Goal: Information Seeking & Learning: Check status

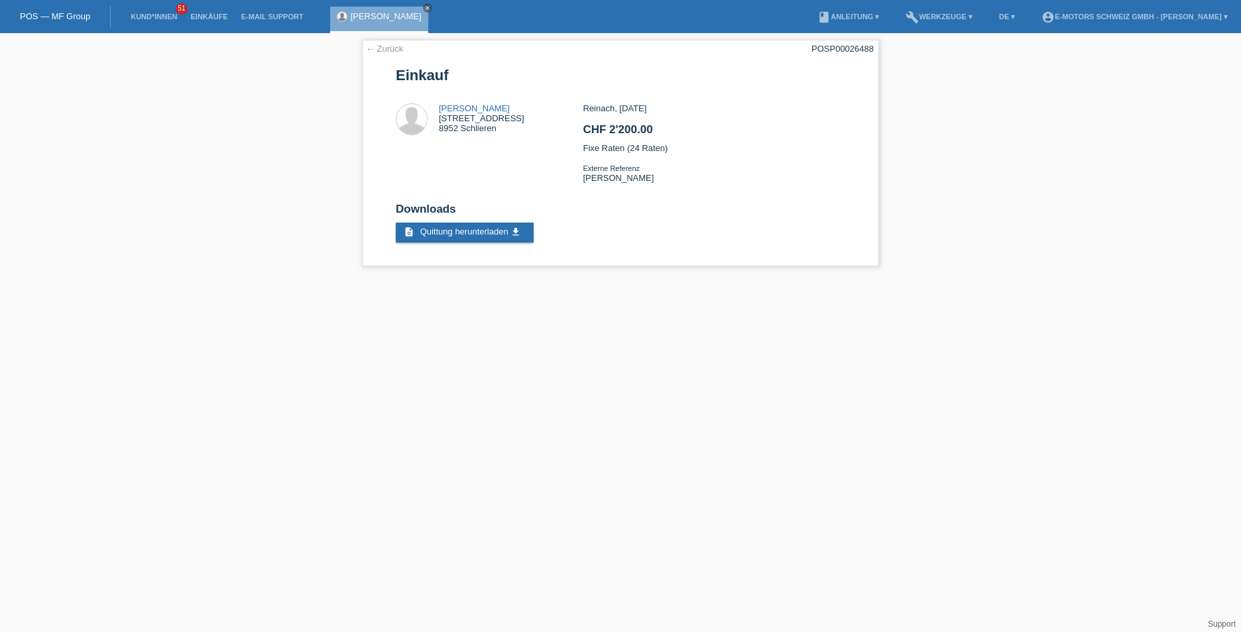
click at [48, 19] on link "POS — MF Group" at bounding box center [55, 16] width 70 height 10
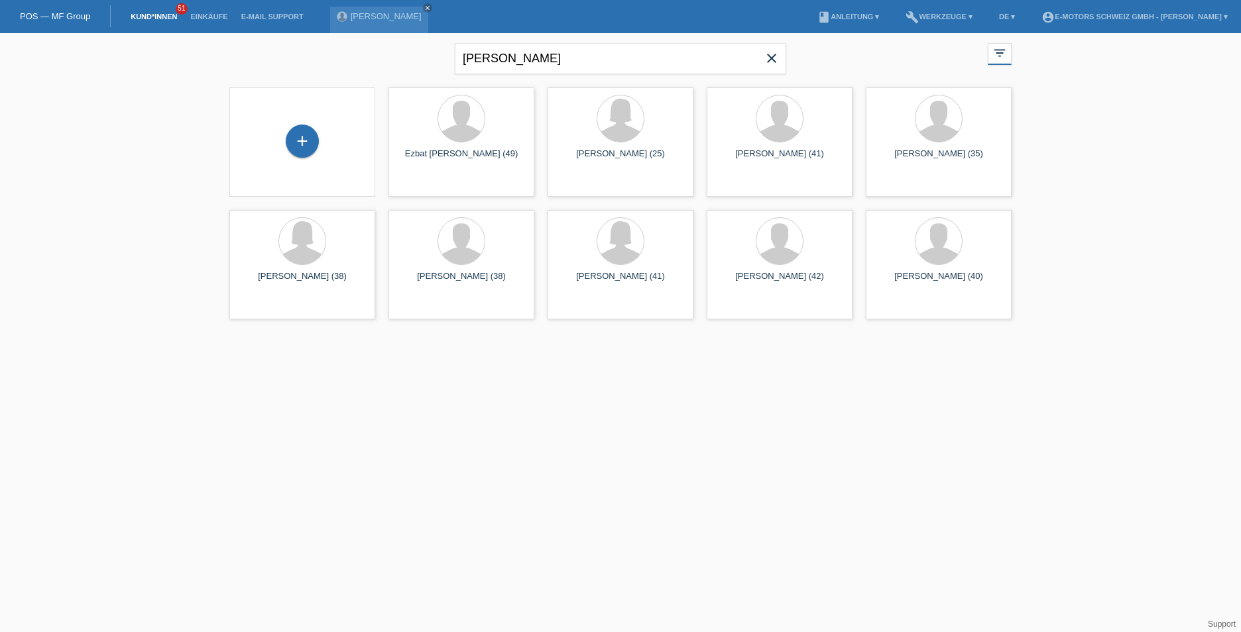
click at [204, 11] on li "Einkäufe" at bounding box center [209, 17] width 50 height 34
click at [205, 17] on link "Einkäufe" at bounding box center [209, 17] width 50 height 8
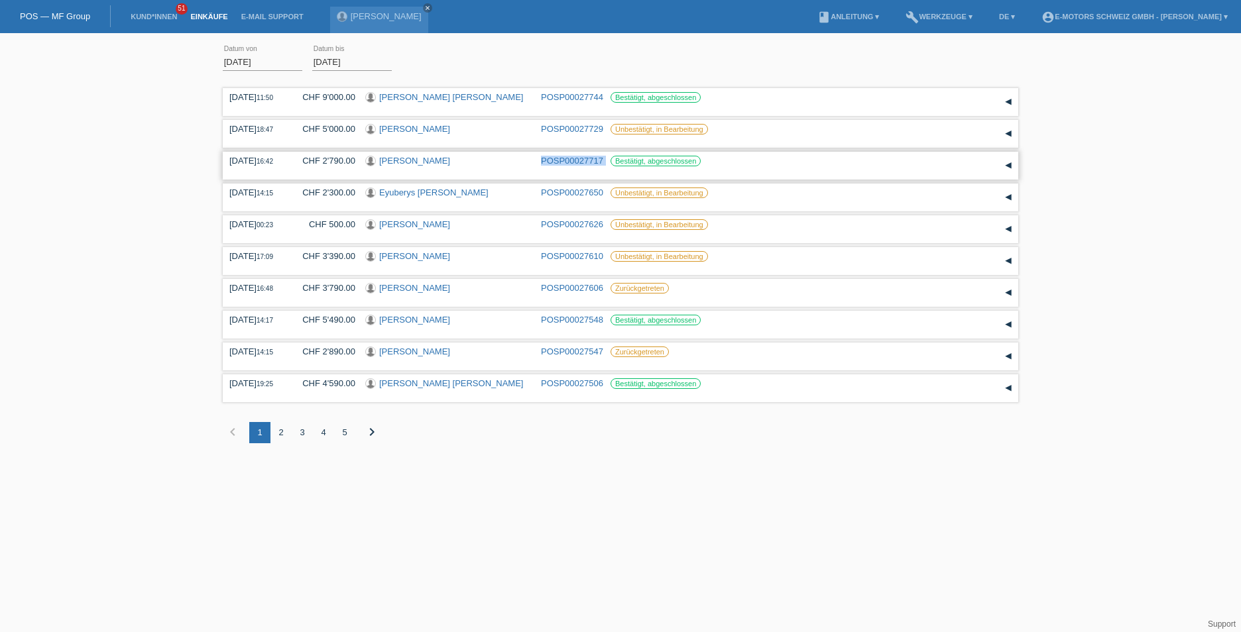
drag, startPoint x: 537, startPoint y: 162, endPoint x: 607, endPoint y: 156, distance: 70.5
click at [607, 156] on div "18.09.2025 16:42 CHF 2'790.00 Johanna Baumgartner POSP00027717 Bestätigt, abges…" at bounding box center [620, 166] width 782 height 20
copy div "POSP00027717"
click at [343, 433] on div "5" at bounding box center [344, 432] width 21 height 21
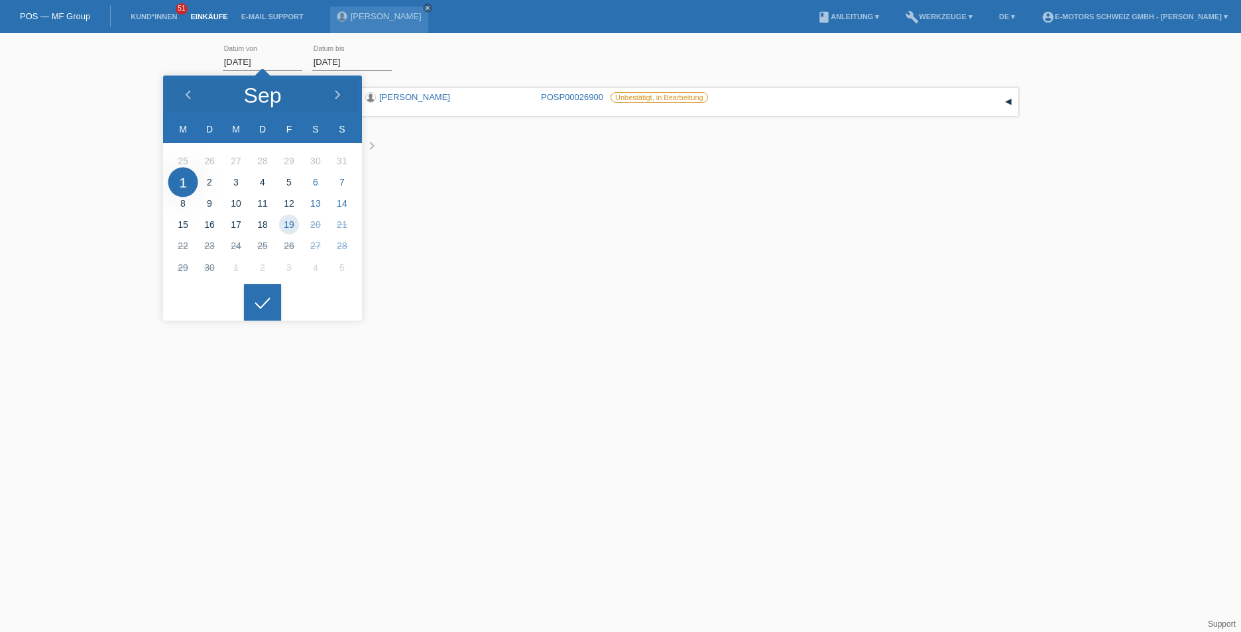
drag, startPoint x: 243, startPoint y: 57, endPoint x: 223, endPoint y: 62, distance: 20.6
click at [223, 62] on input "01.09.2025" at bounding box center [263, 62] width 80 height 17
click at [228, 61] on input "01.09.2025" at bounding box center [263, 62] width 80 height 17
drag, startPoint x: 228, startPoint y: 61, endPoint x: 239, endPoint y: 59, distance: 11.4
click at [239, 59] on input "01.09.2025" at bounding box center [263, 62] width 80 height 17
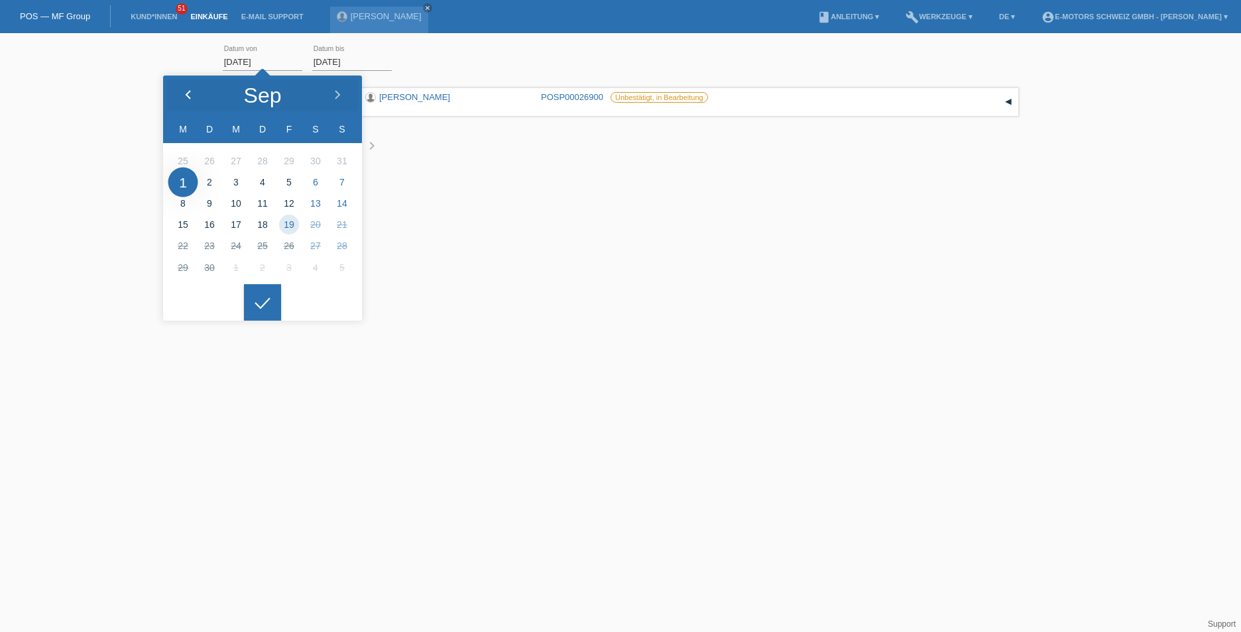
click at [185, 88] on div at bounding box center [188, 96] width 50 height 40
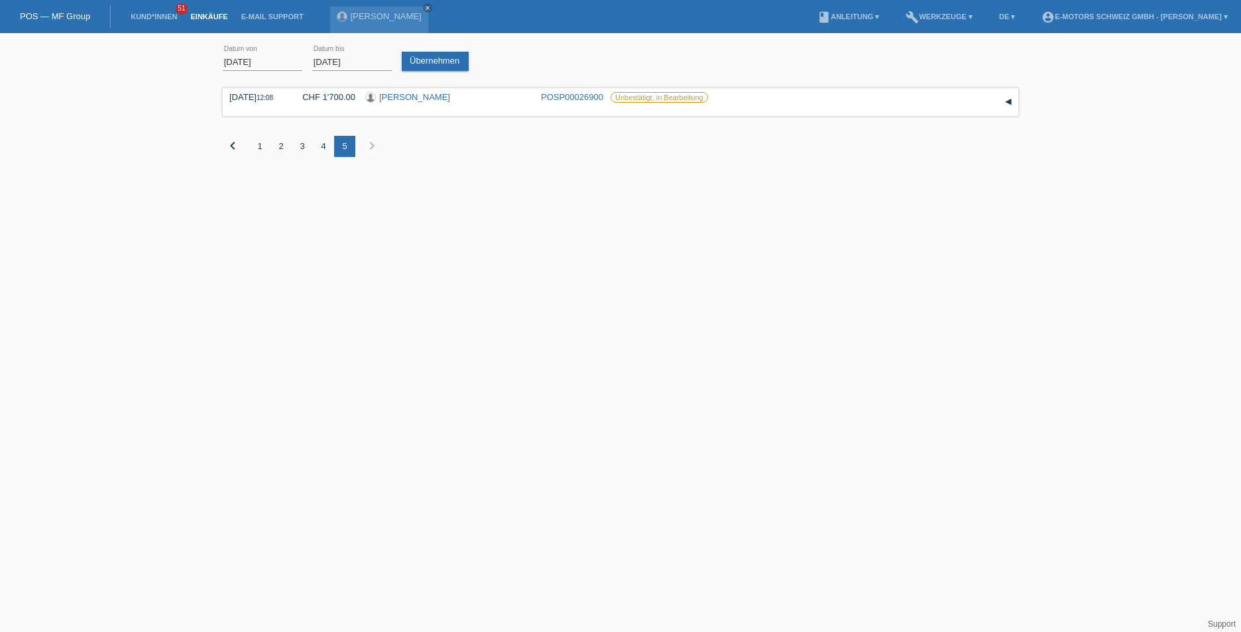
click at [261, 303] on div at bounding box center [262, 292] width 37 height 37
click at [419, 48] on div "Übernehmen" at bounding box center [438, 55] width 72 height 31
click at [416, 60] on link "Übernehmen" at bounding box center [435, 61] width 67 height 19
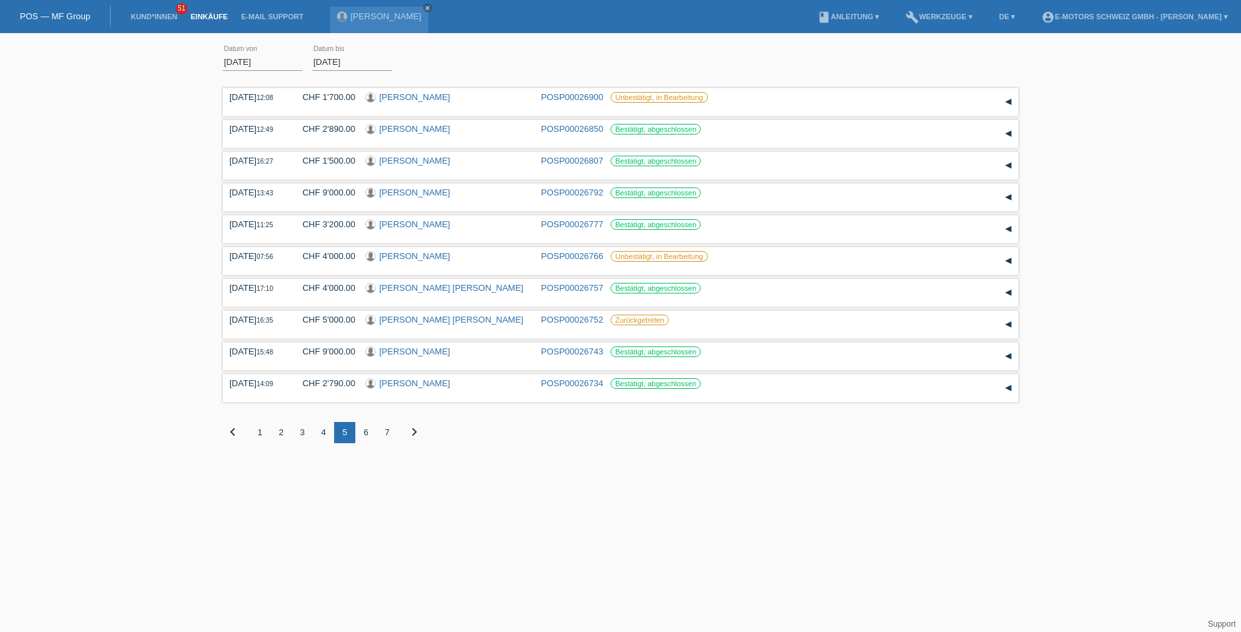
click at [388, 427] on div "7" at bounding box center [387, 432] width 21 height 21
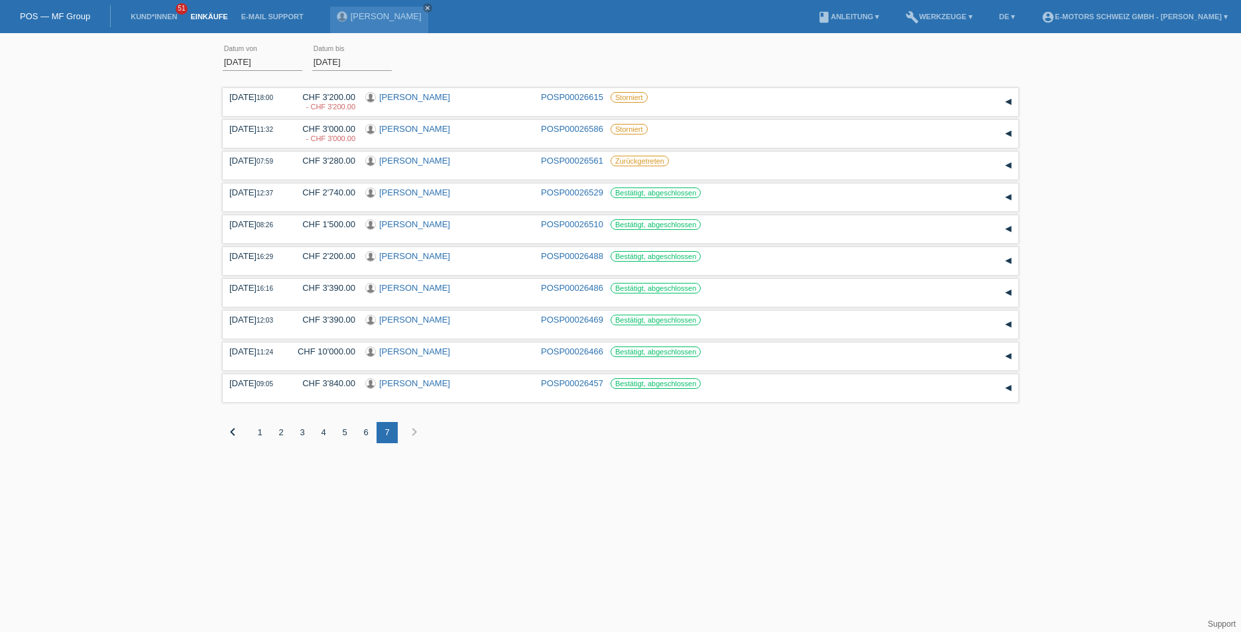
click at [365, 432] on div "6" at bounding box center [365, 432] width 21 height 21
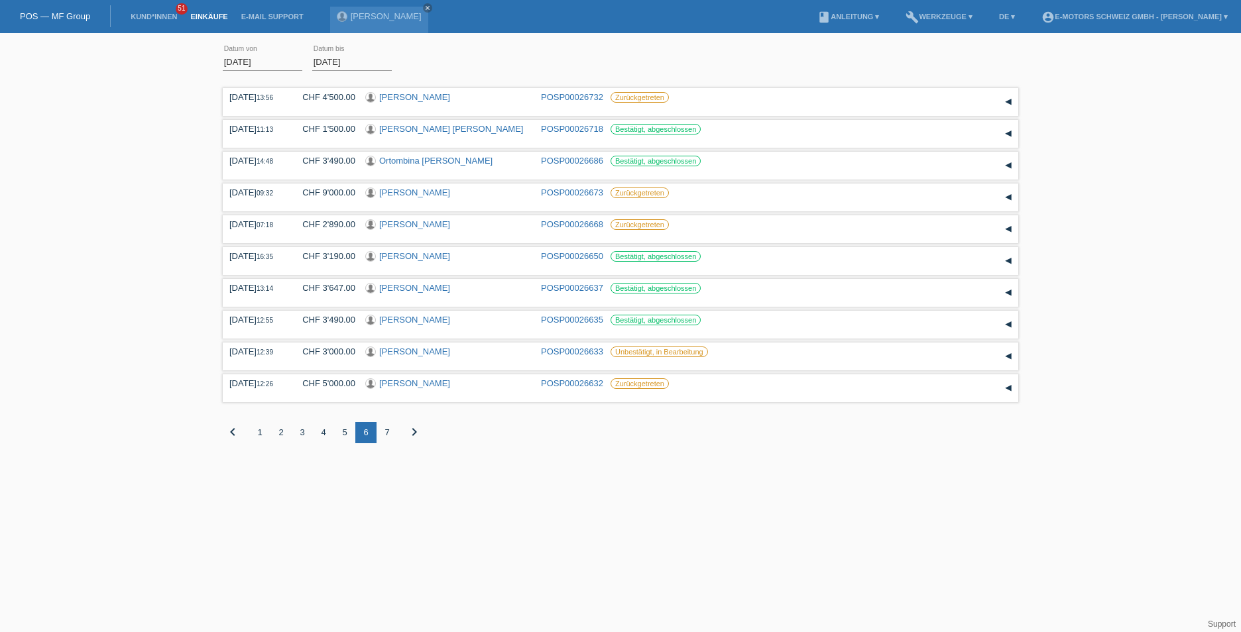
click at [345, 432] on div "5" at bounding box center [344, 432] width 21 height 21
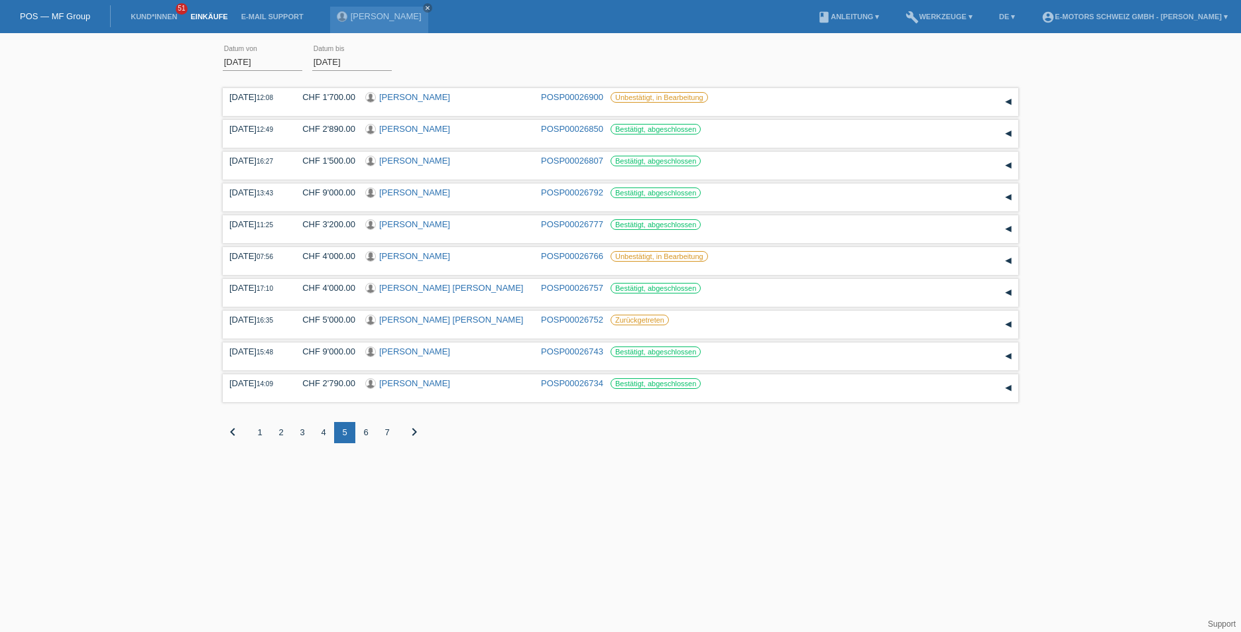
click at [323, 430] on div "4" at bounding box center [323, 432] width 21 height 21
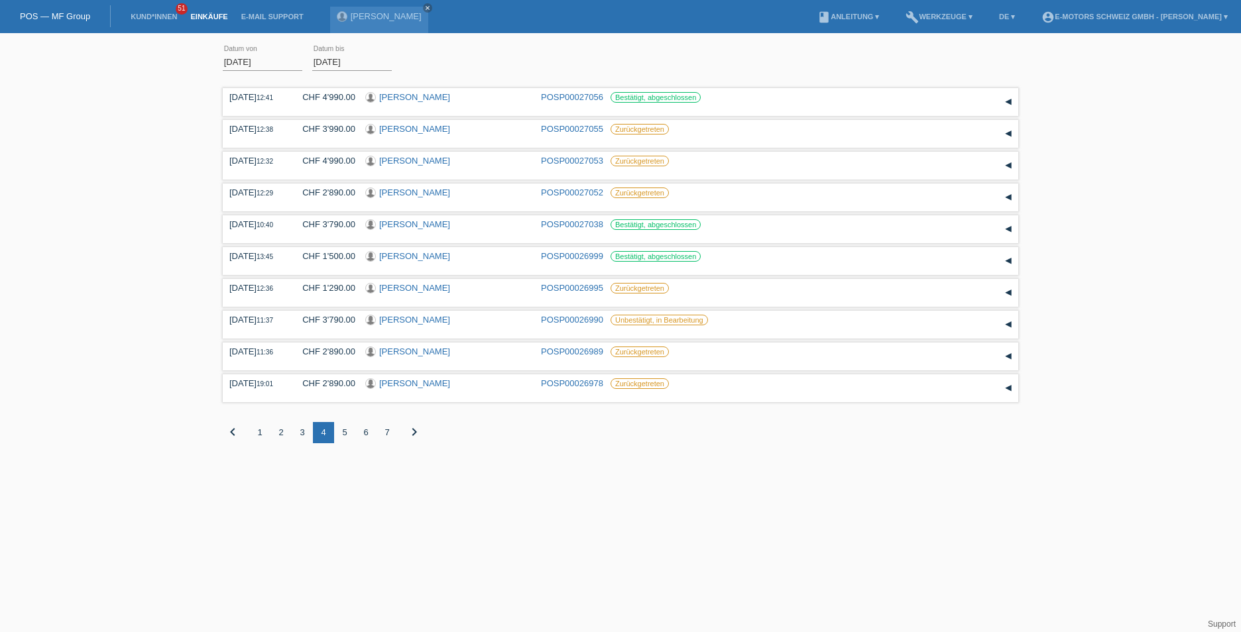
click at [304, 432] on div "3" at bounding box center [302, 432] width 21 height 21
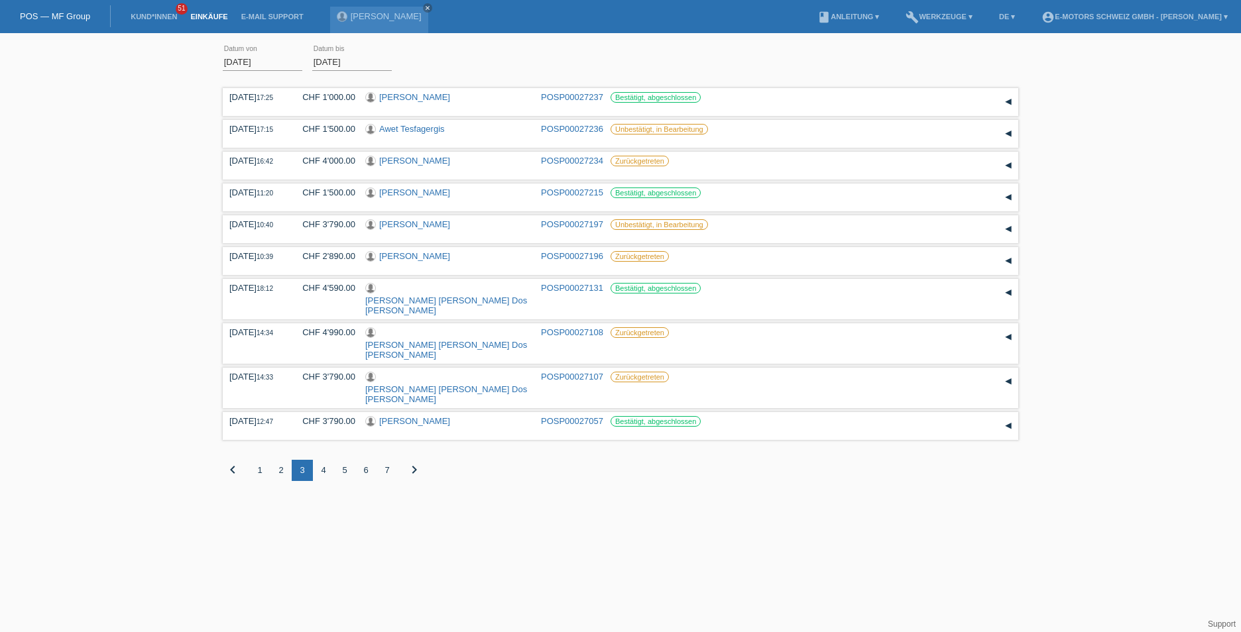
click at [388, 460] on div "7" at bounding box center [387, 470] width 21 height 21
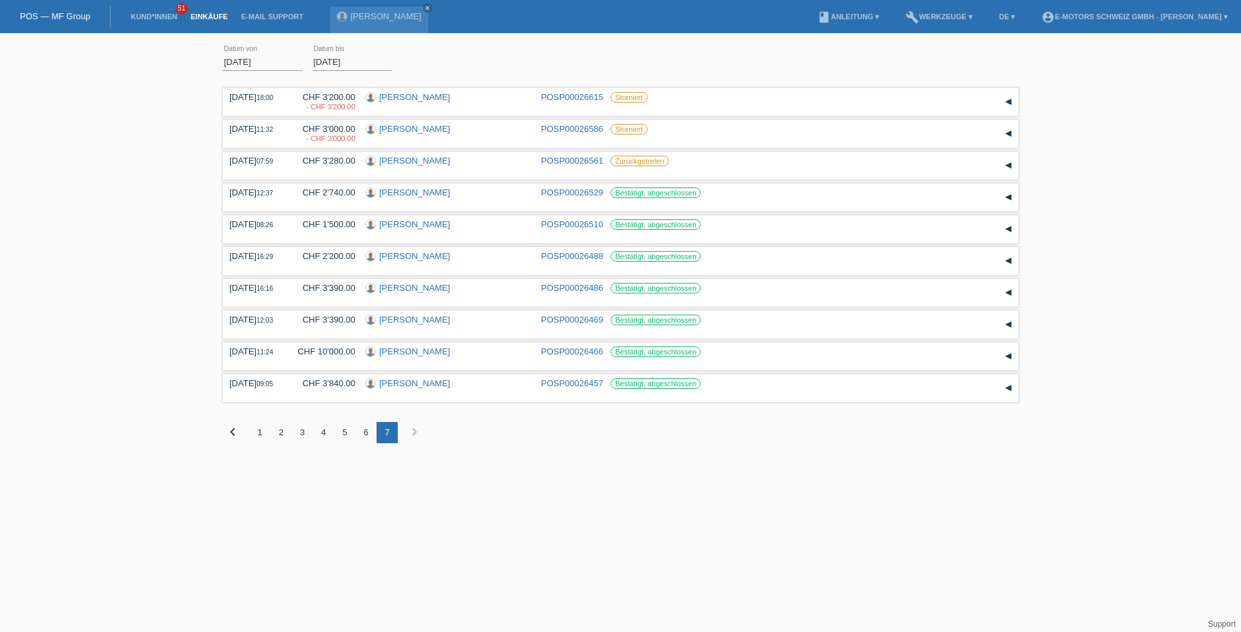
click at [229, 68] on input "22.08.2025" at bounding box center [263, 62] width 80 height 17
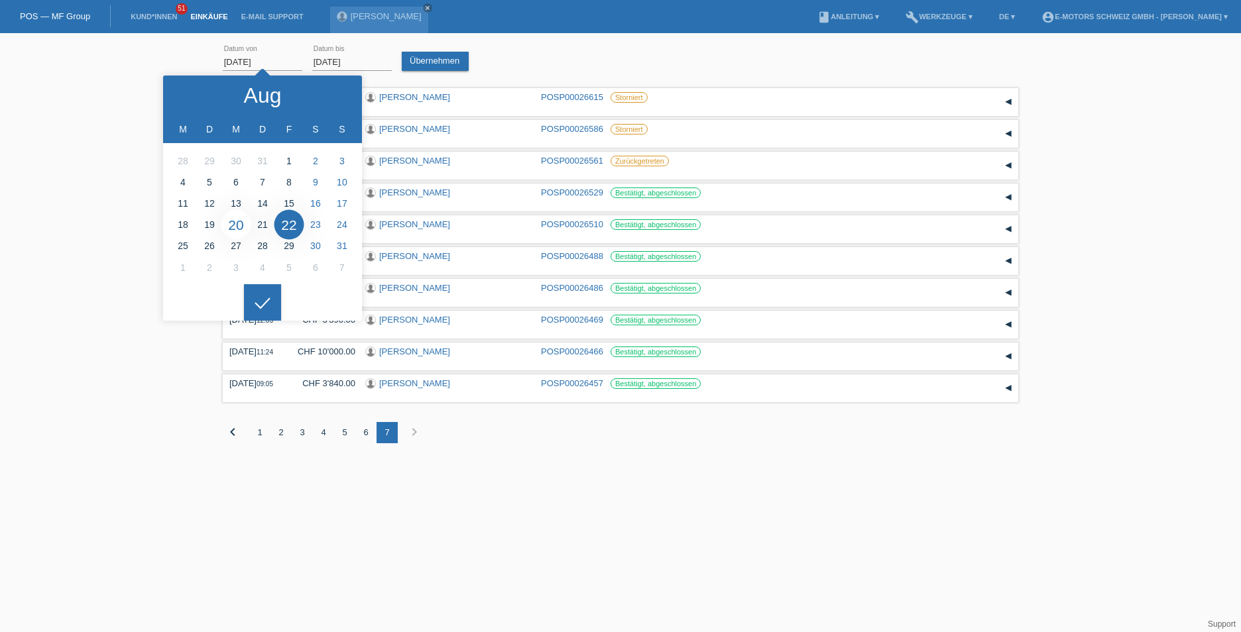
type input "20.08.2025"
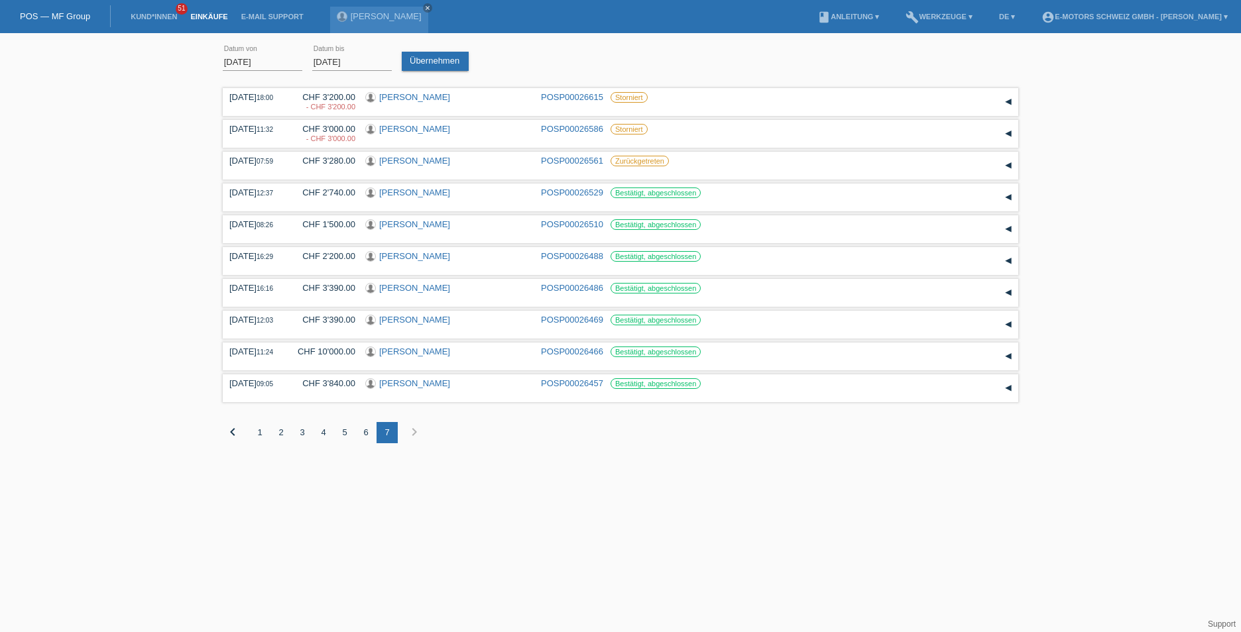
click at [261, 304] on div at bounding box center [262, 292] width 37 height 37
click at [430, 59] on link "Übernehmen" at bounding box center [435, 61] width 67 height 19
click at [403, 425] on div "8" at bounding box center [408, 432] width 21 height 21
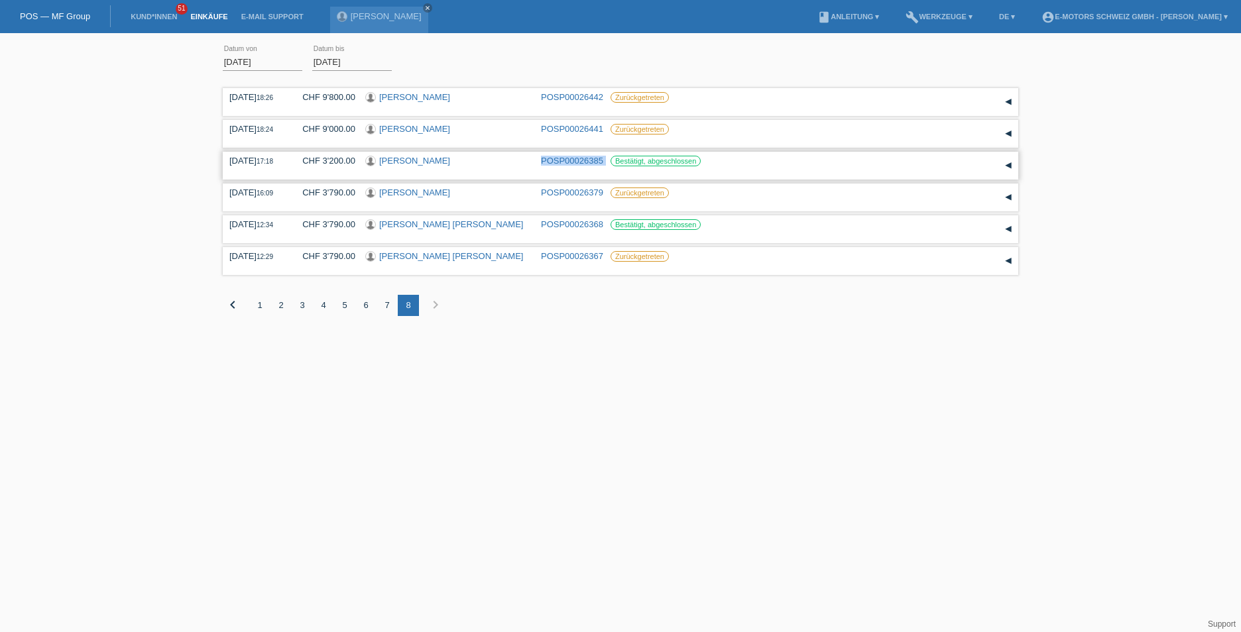
drag, startPoint x: 534, startPoint y: 158, endPoint x: 606, endPoint y: 155, distance: 71.7
click at [606, 156] on div "20.08.2025 17:18 CHF 3'200.00 Khadr Ali POSP00026385 Bestätigt, abgeschlossen" at bounding box center [620, 166] width 782 height 20
copy div "POSP00026385"
click at [382, 303] on div "7" at bounding box center [387, 305] width 21 height 21
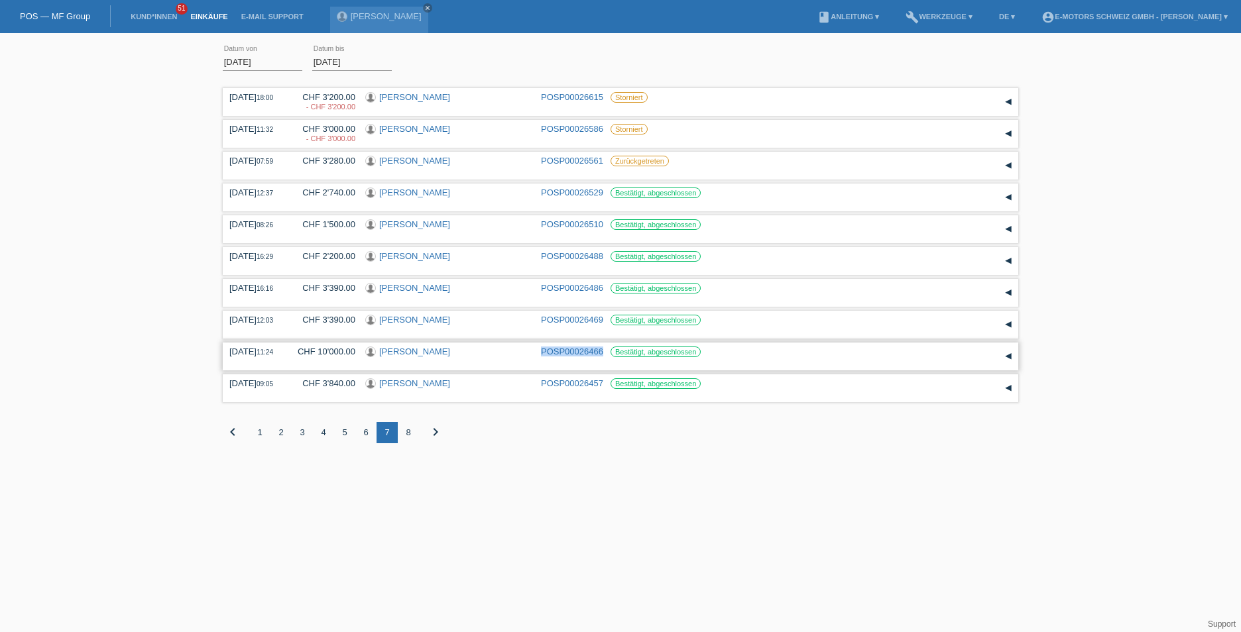
drag, startPoint x: 540, startPoint y: 352, endPoint x: 601, endPoint y: 344, distance: 61.5
click at [601, 344] on div "22.08.2025 11:24 CHF 10'000.00 Thomas Lang POSP00026466 Bestätigt, abgeschlosse…" at bounding box center [621, 357] width 796 height 28
copy link "POSP00026466"
click at [366, 437] on div "6" at bounding box center [365, 432] width 21 height 21
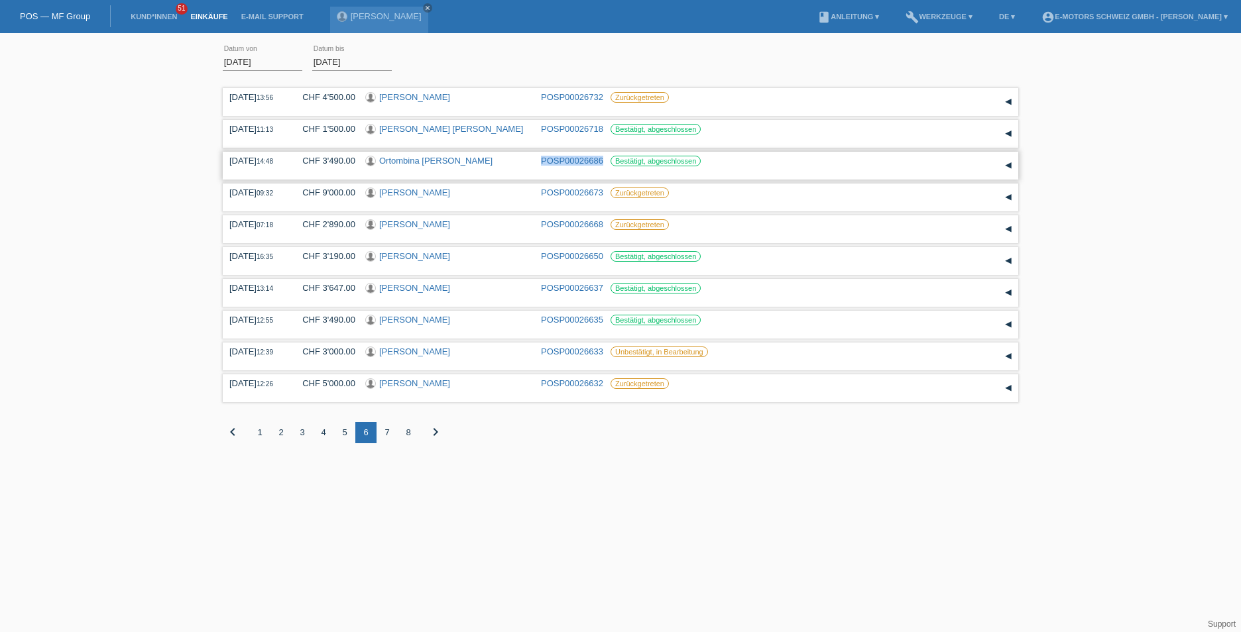
drag, startPoint x: 537, startPoint y: 162, endPoint x: 603, endPoint y: 158, distance: 66.4
click at [603, 158] on div "27.08.2025 14:48 CHF 3'490.00 Ortombina Bruno POSP00026686 Bestätigt, abgeschlo…" at bounding box center [620, 166] width 782 height 20
copy link "POSP00026686"
click at [350, 433] on div "5" at bounding box center [344, 432] width 21 height 21
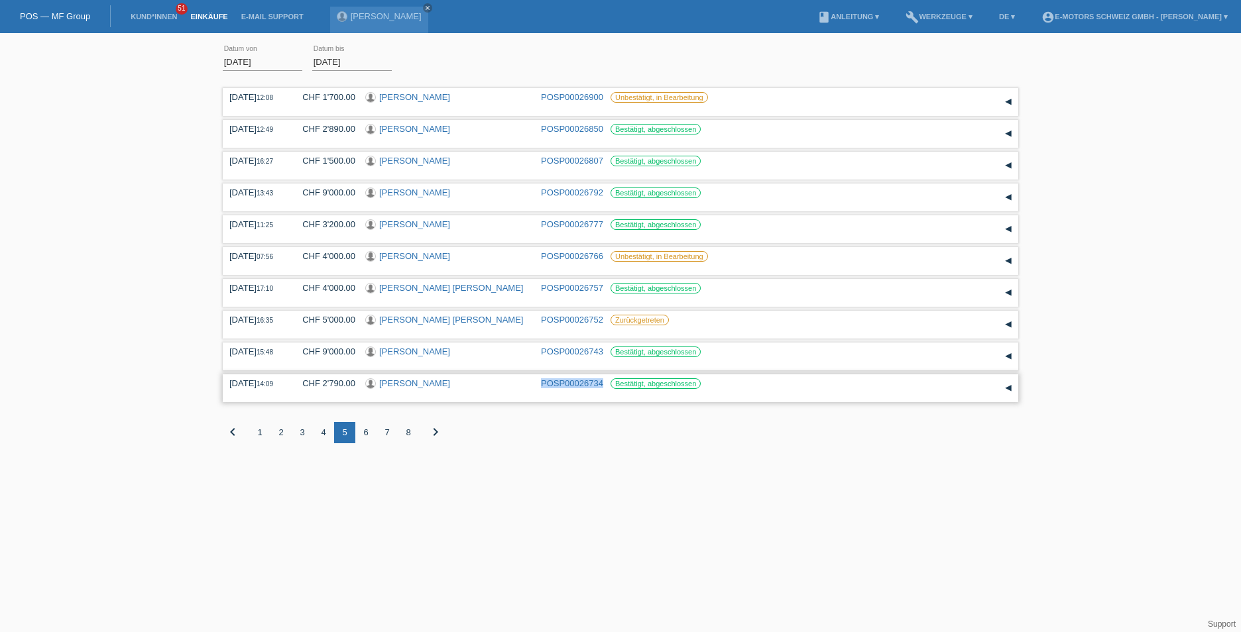
drag, startPoint x: 540, startPoint y: 385, endPoint x: 604, endPoint y: 384, distance: 63.7
click at [604, 384] on div "28.08.2025 14:09 CHF 2'790.00 Avdi Morina POSP00026734 Bestätigt, abgeschlossen" at bounding box center [620, 389] width 782 height 20
copy link "POSP00026734"
drag, startPoint x: 536, startPoint y: 351, endPoint x: 603, endPoint y: 349, distance: 67.0
click at [603, 349] on div "28.08.2025 15:48 CHF 9'000.00 Emma Nüesch POSP00026743 Bestätigt, abgeschlossen" at bounding box center [620, 357] width 782 height 20
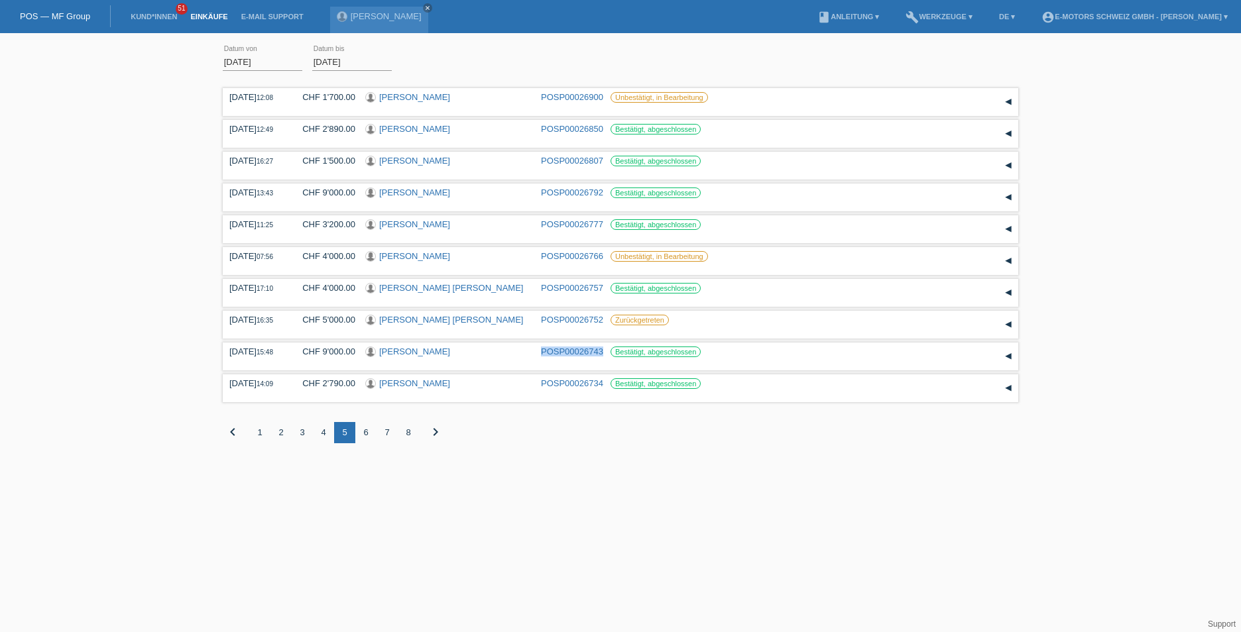
copy div "POSP00026743"
drag, startPoint x: 534, startPoint y: 195, endPoint x: 603, endPoint y: 191, distance: 69.1
click at [603, 191] on div "29.08.2025 13:43 CHF 9'000.00 Budimka Brandes POSP00026792 Bestätigt, abgeschlo…" at bounding box center [620, 198] width 782 height 20
copy div "POSP00026792"
drag, startPoint x: 540, startPoint y: 158, endPoint x: 602, endPoint y: 156, distance: 62.3
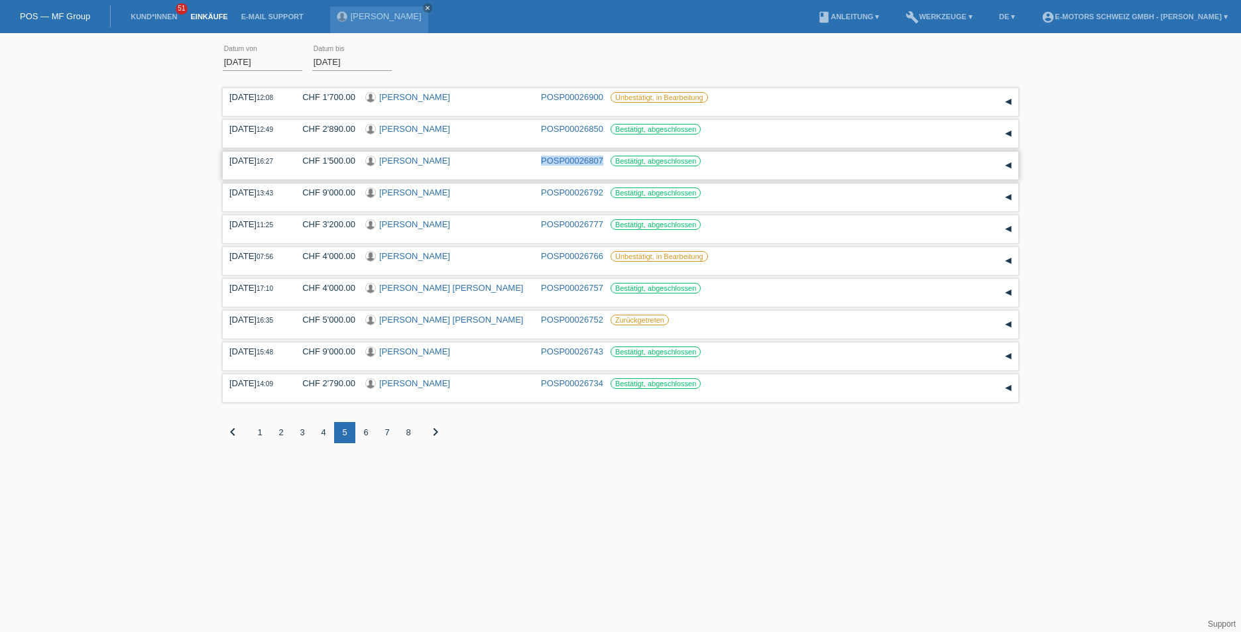
click at [602, 156] on div "29.08.2025 16:27 CHF 1'500.00 Mario Piras POSP00026807 Bestätigt, abgeschlossen" at bounding box center [620, 166] width 782 height 20
copy link "POSP00026807"
click at [324, 429] on div "4" at bounding box center [323, 432] width 21 height 21
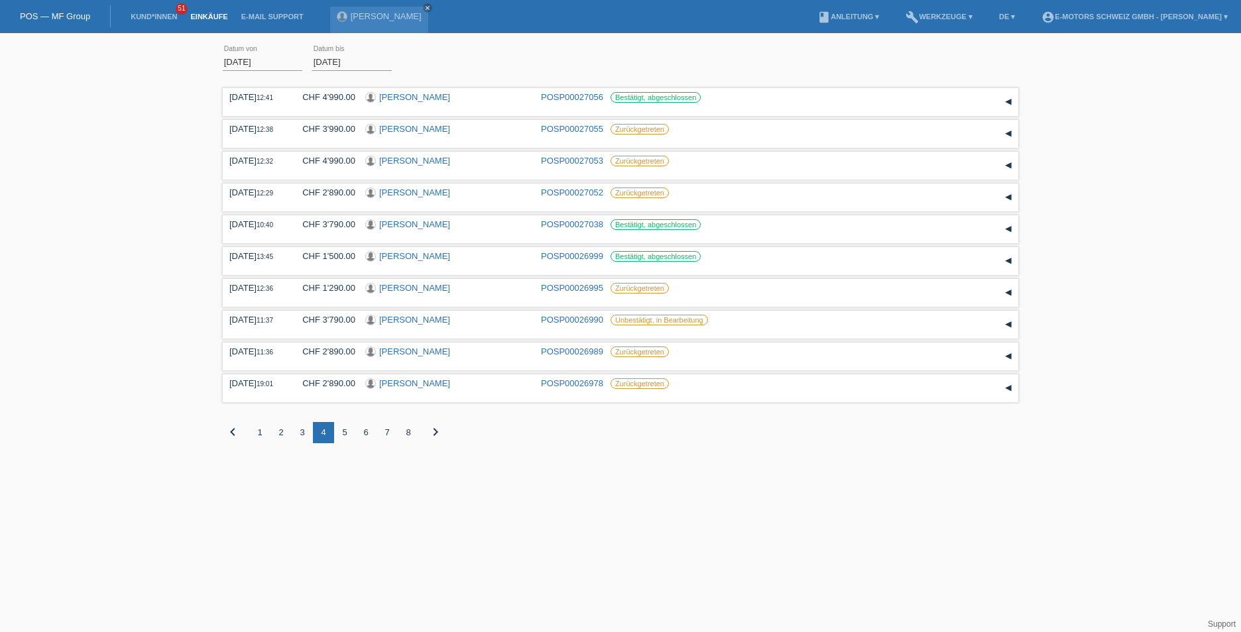
click at [301, 432] on div "3" at bounding box center [302, 432] width 21 height 21
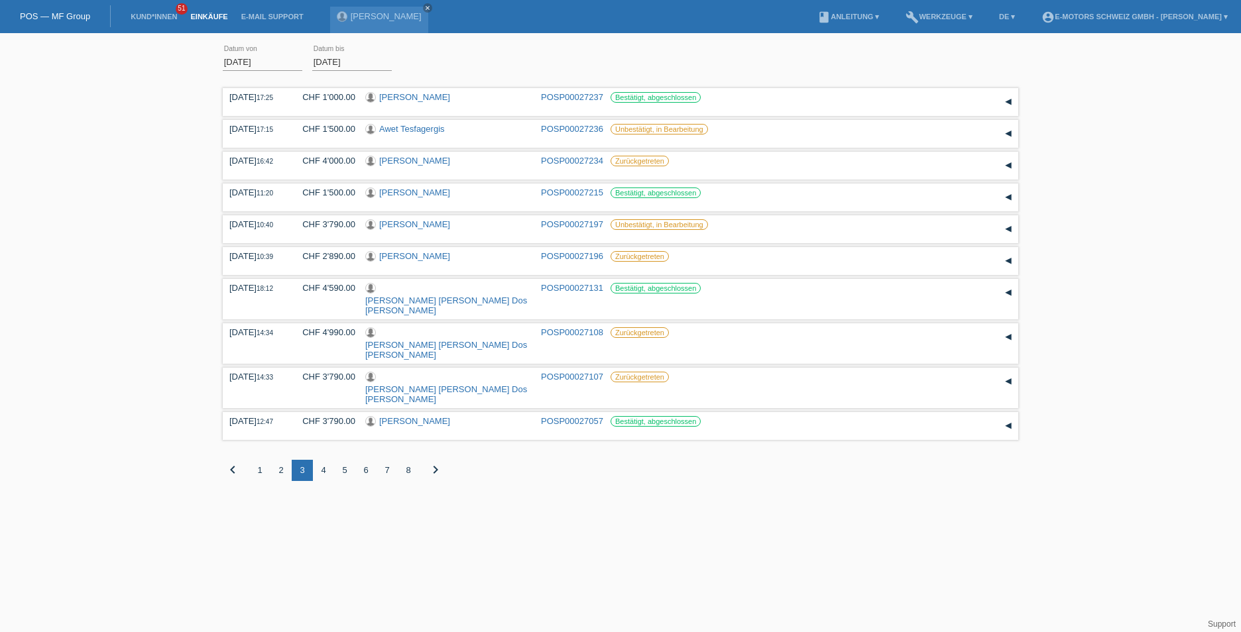
click at [288, 460] on div "2" at bounding box center [280, 470] width 21 height 21
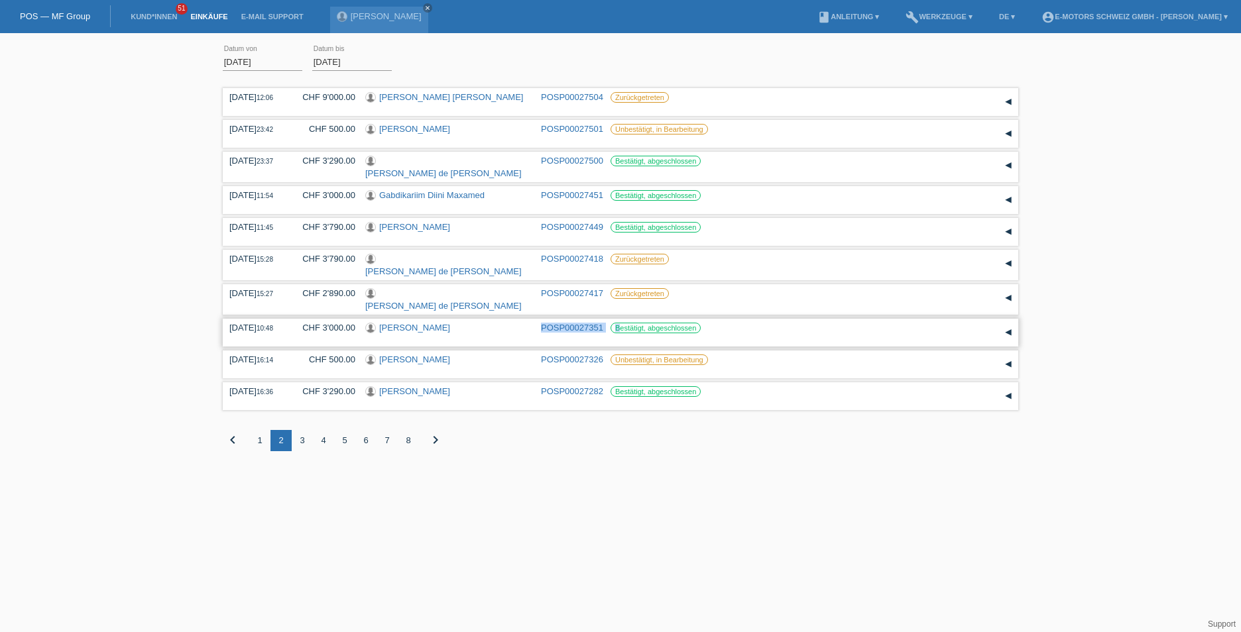
drag, startPoint x: 539, startPoint y: 318, endPoint x: 618, endPoint y: 312, distance: 79.2
click at [618, 319] on div "11.09.2025 10:48 CHF 3'000.00 Boban Rajic POSP00027351 Bestätigt, abgeschlossen…" at bounding box center [621, 333] width 796 height 28
click at [534, 329] on div "11.09.2025 10:48 CHF 3'000.00 Boban Rajic POSP00027351 Bestätigt, abgeschlossen" at bounding box center [620, 333] width 782 height 20
drag, startPoint x: 540, startPoint y: 321, endPoint x: 601, endPoint y: 317, distance: 61.8
click at [601, 323] on div "11.09.2025 10:48 CHF 3'000.00 Boban Rajic POSP00027351 Bestätigt, abgeschlossen" at bounding box center [620, 333] width 782 height 20
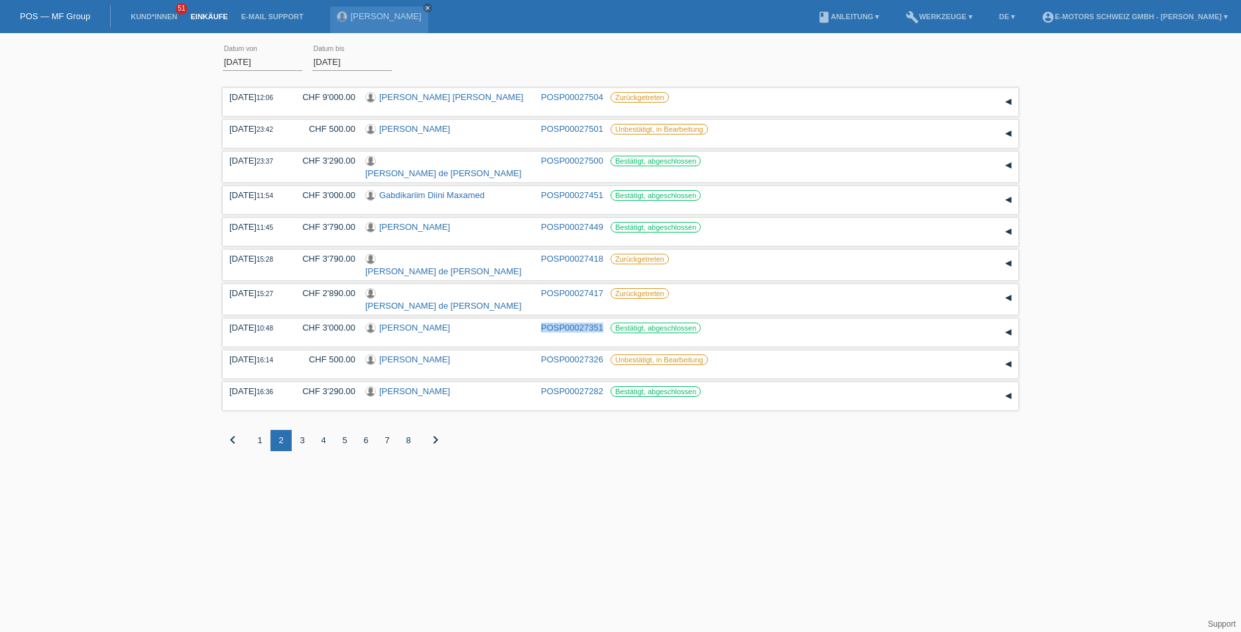
copy link "POSP00027351"
drag, startPoint x: 538, startPoint y: 192, endPoint x: 602, endPoint y: 190, distance: 63.7
click at [602, 190] on div "13.09.2025 11:54 CHF 3'000.00 Gabdikariim Diini Maxamed POSP00027451 Bestätigt,…" at bounding box center [620, 200] width 782 height 20
copy link "POSP00027451"
